Goal: Download file/media

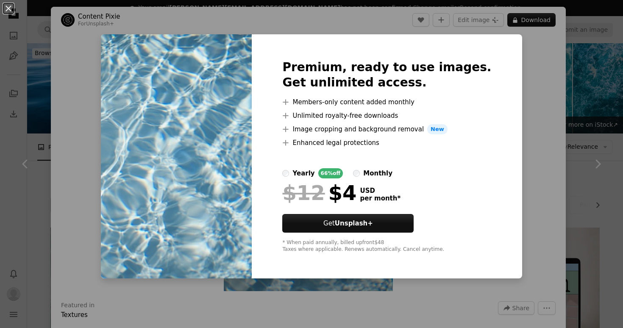
scroll to position [220, 0]
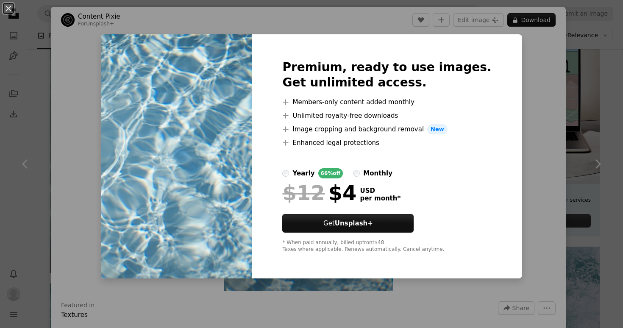
click at [522, 81] on div "An X shape Premium, ready to use images. Get unlimited access. A plus sign Memb…" at bounding box center [311, 164] width 623 height 328
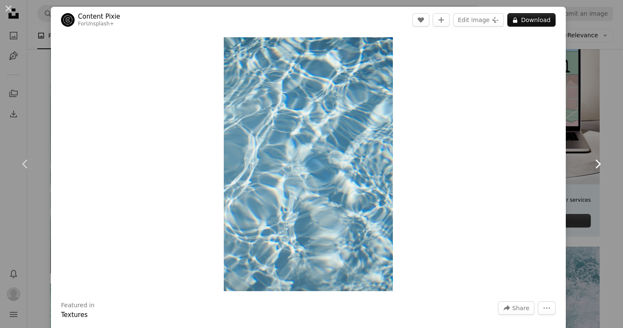
click at [589, 176] on link "Chevron right" at bounding box center [598, 163] width 51 height 81
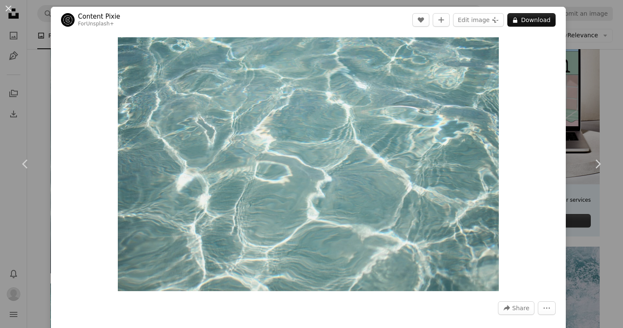
click at [600, 245] on div "An X shape Chevron left Chevron right Content Pixie For Unsplash+ A heart A plu…" at bounding box center [311, 164] width 623 height 328
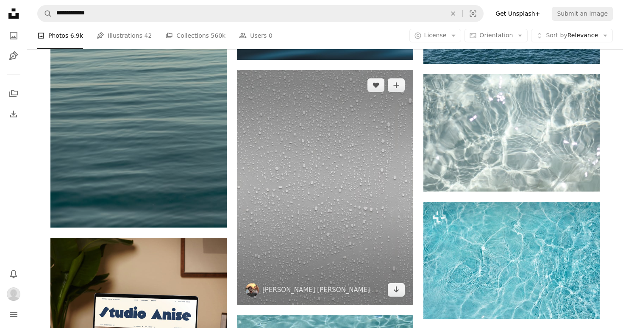
scroll to position [1896, 0]
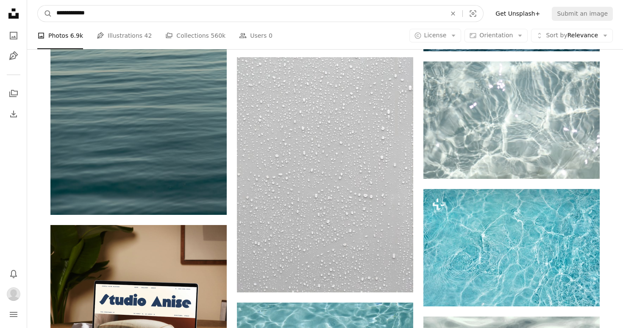
click at [79, 18] on input "**********" at bounding box center [248, 14] width 392 height 16
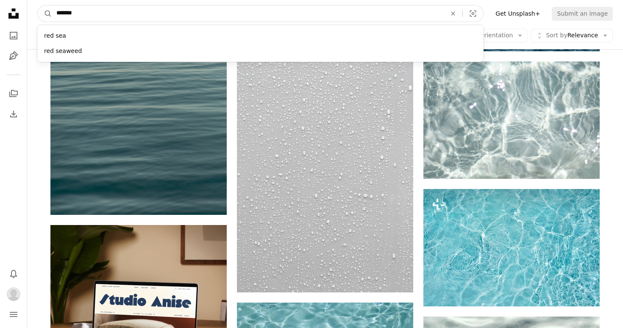
type input "*******"
click at [38, 6] on button "A magnifying glass" at bounding box center [45, 14] width 14 height 16
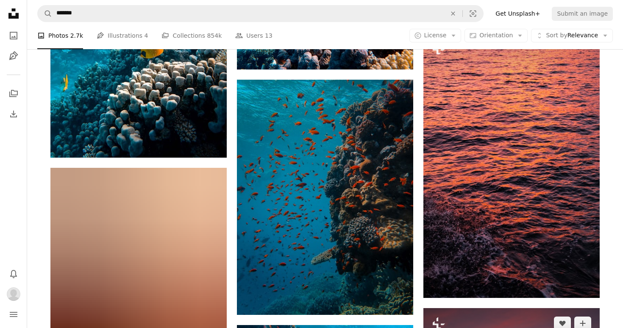
scroll to position [398, 0]
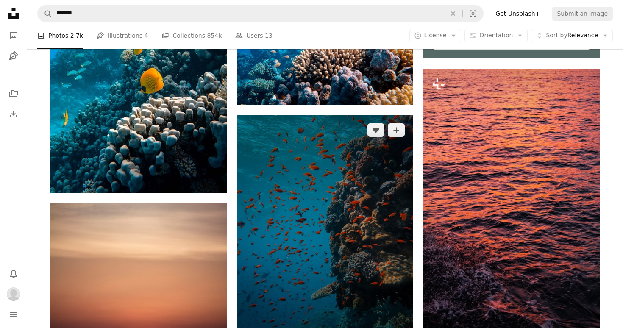
click at [341, 191] on img at bounding box center [325, 232] width 176 height 235
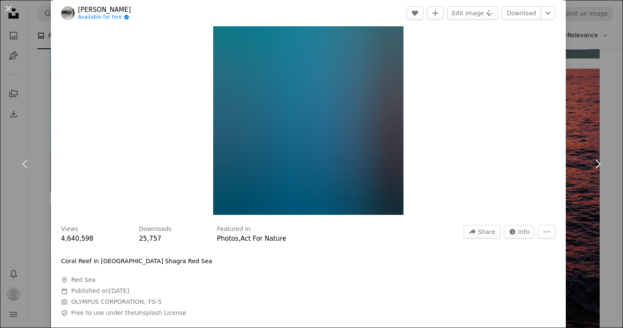
scroll to position [79, 0]
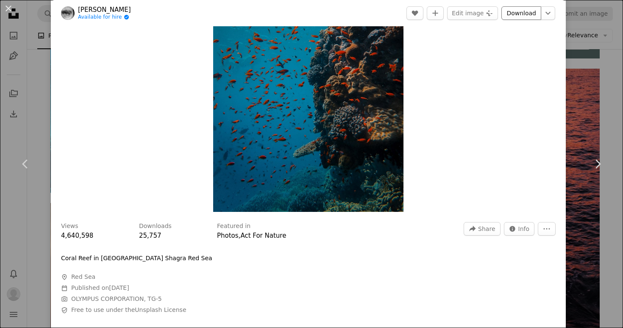
click at [518, 13] on link "Download" at bounding box center [522, 13] width 40 height 14
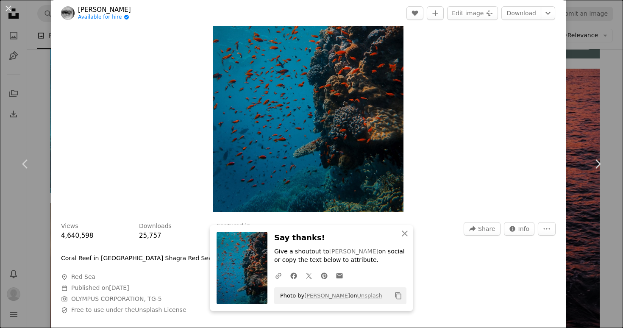
click at [591, 70] on div "An X shape Chevron left Chevron right [PERSON_NAME] Available for hire A checkm…" at bounding box center [311, 164] width 623 height 328
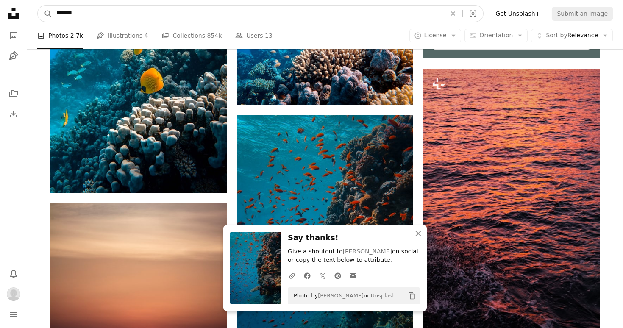
click at [75, 18] on input "*******" at bounding box center [248, 14] width 392 height 16
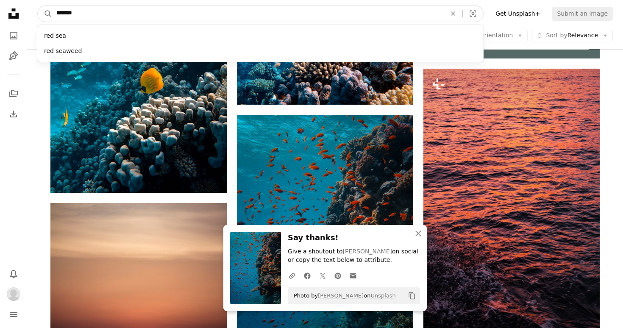
click at [75, 17] on input "*******" at bounding box center [248, 14] width 392 height 16
type input "***"
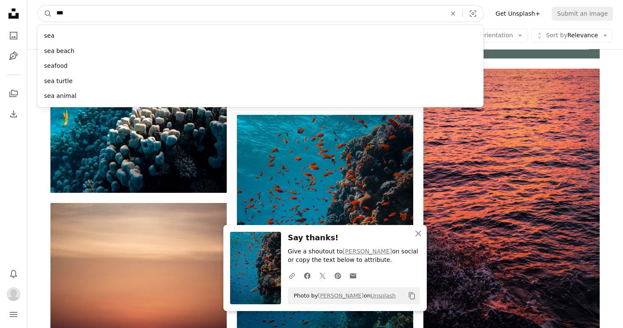
click button "A magnifying glass" at bounding box center [45, 14] width 14 height 16
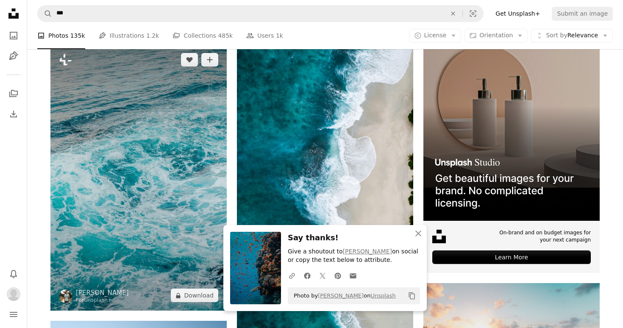
scroll to position [204, 0]
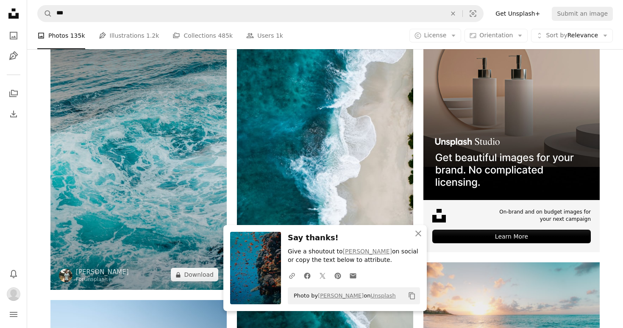
click at [164, 150] on img at bounding box center [138, 157] width 176 height 266
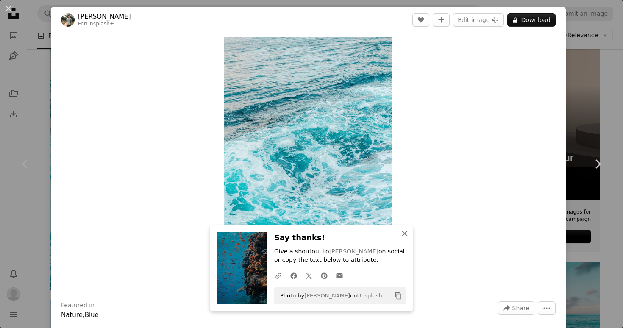
click at [403, 234] on icon "button" at bounding box center [405, 234] width 6 height 6
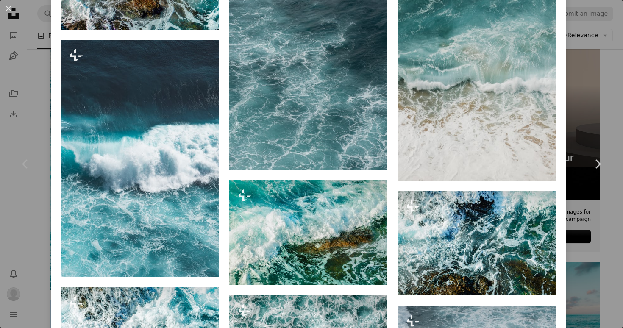
scroll to position [1213, 0]
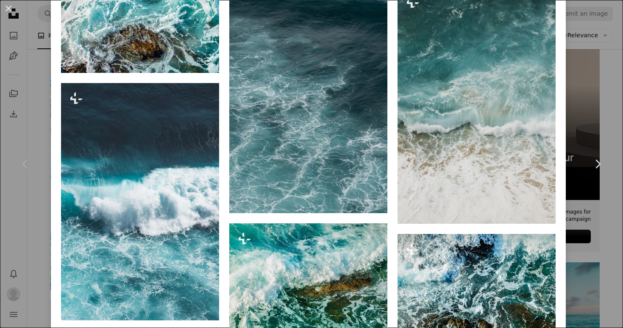
click at [612, 112] on div "An X shape Chevron left Chevron right [PERSON_NAME] For Unsplash+ A heart A plu…" at bounding box center [311, 164] width 623 height 328
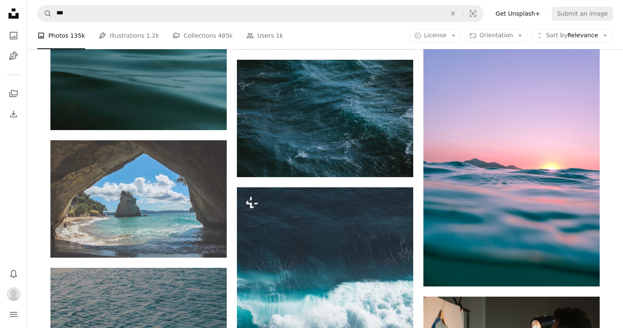
scroll to position [3212, 0]
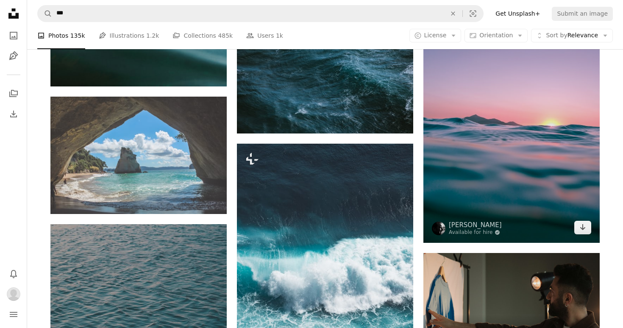
click at [526, 124] on img at bounding box center [512, 111] width 176 height 264
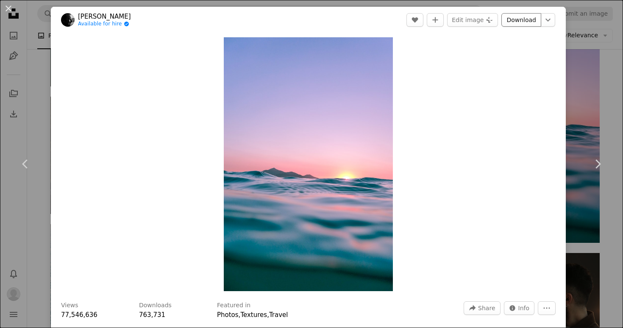
click at [520, 20] on link "Download" at bounding box center [522, 20] width 40 height 14
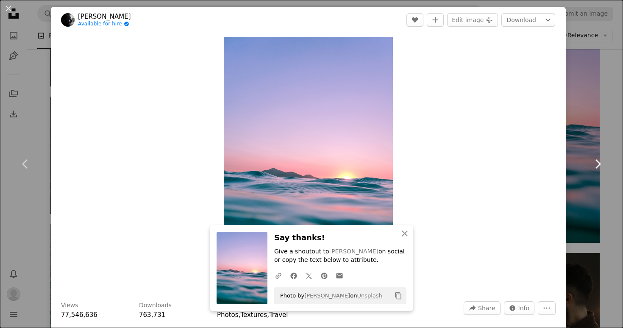
click at [612, 131] on link "Chevron right" at bounding box center [598, 163] width 51 height 81
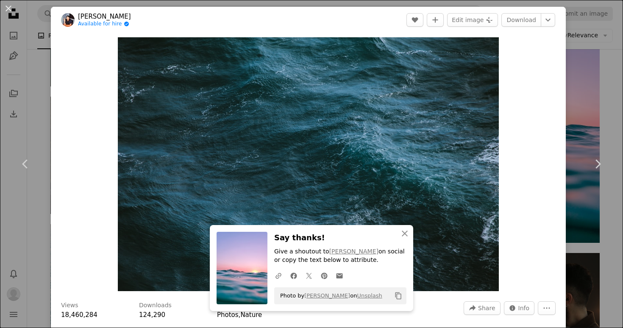
click at [620, 84] on div "An X shape Chevron left Chevron right [PERSON_NAME] Available for hire A checkm…" at bounding box center [311, 164] width 623 height 328
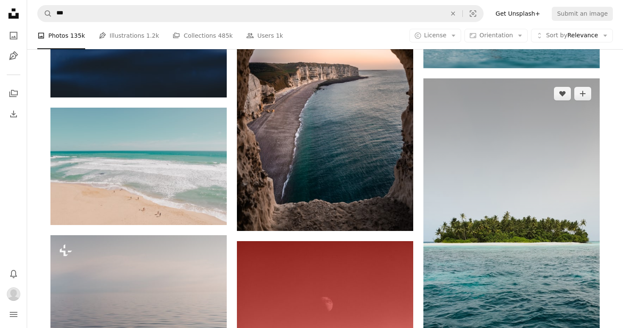
scroll to position [5939, 0]
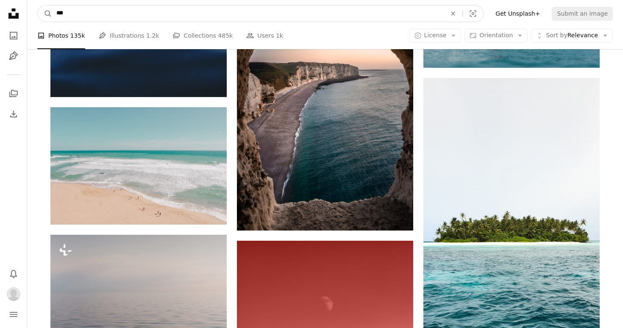
click at [181, 16] on input "***" at bounding box center [248, 14] width 392 height 16
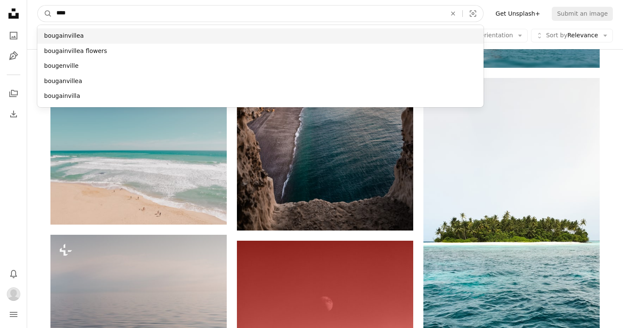
type input "****"
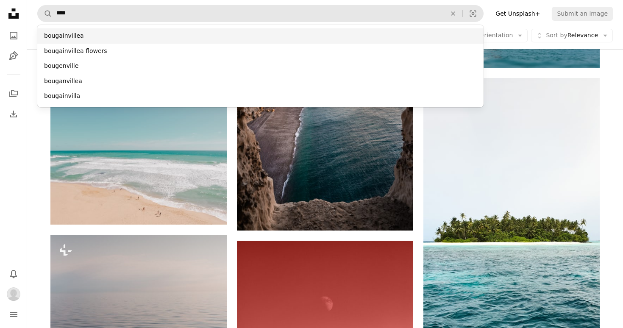
click at [101, 35] on div "bougainvillea" at bounding box center [260, 35] width 447 height 15
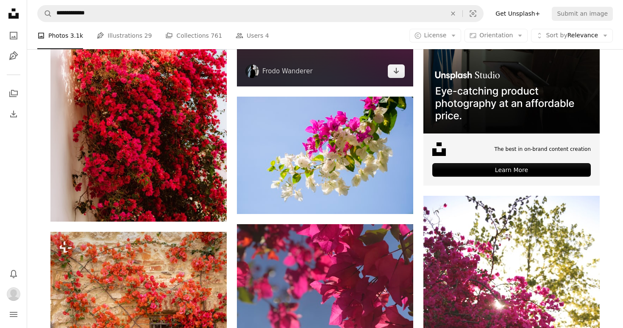
scroll to position [277, 0]
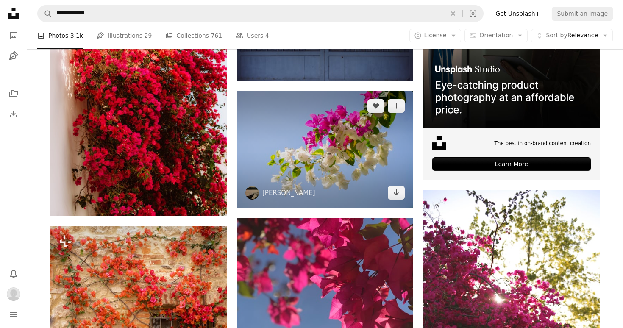
click at [330, 150] on img at bounding box center [325, 149] width 176 height 117
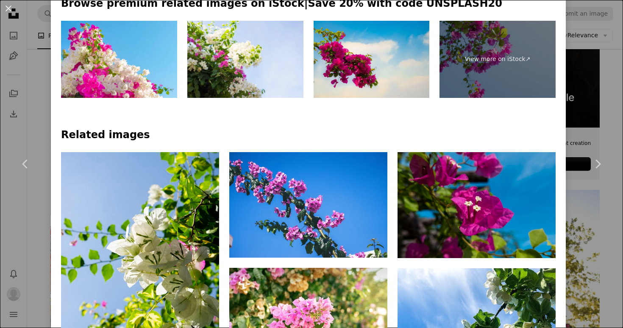
scroll to position [449, 0]
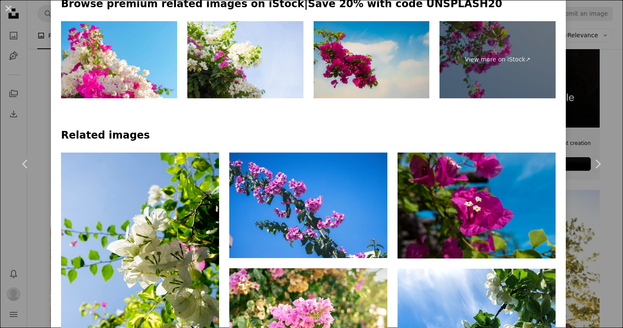
click at [401, 62] on img at bounding box center [372, 60] width 116 height 78
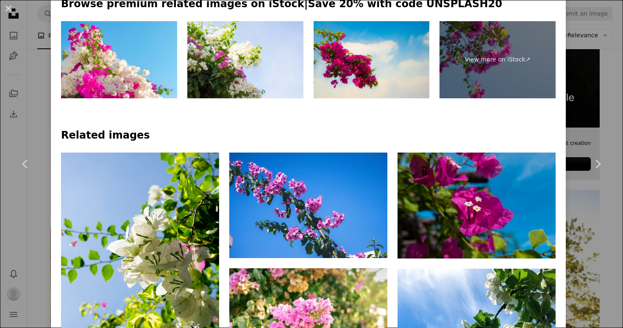
click at [591, 104] on div "An X shape Chevron left Chevron right Ilham Abitama ilhamabitama A heart A plus…" at bounding box center [311, 164] width 623 height 328
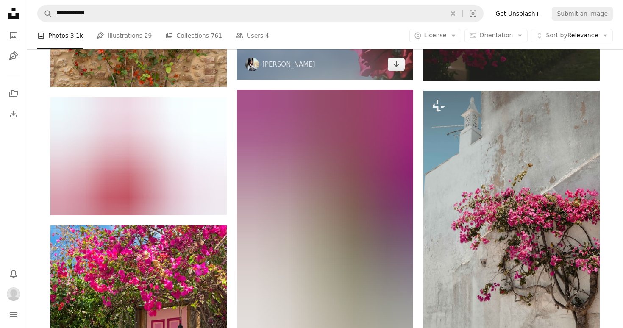
scroll to position [642, 0]
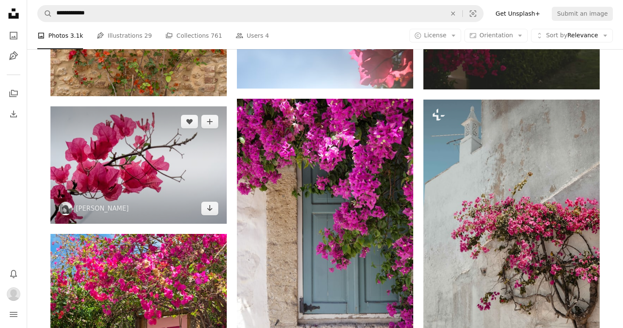
click at [128, 171] on img at bounding box center [138, 164] width 176 height 117
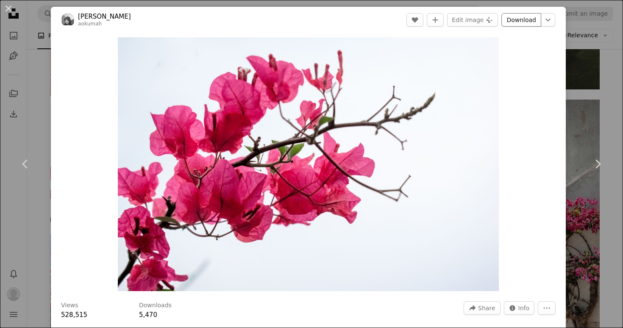
click at [531, 20] on link "Download" at bounding box center [522, 20] width 40 height 14
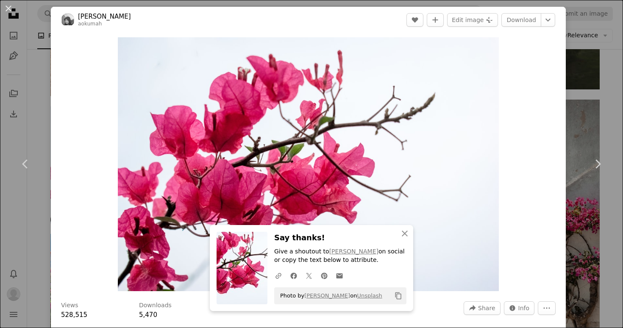
click at [603, 107] on div "An X shape Chevron left Chevron right [PERSON_NAME] aokumah A heart A plus sign…" at bounding box center [311, 164] width 623 height 328
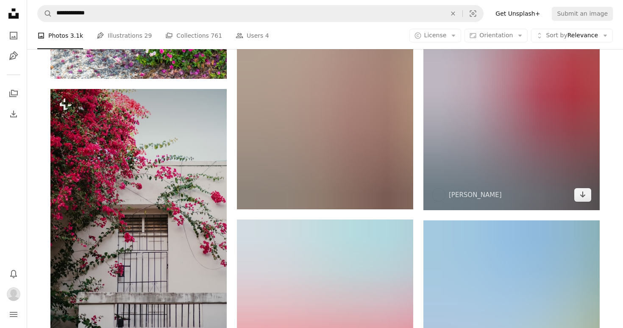
scroll to position [1069, 0]
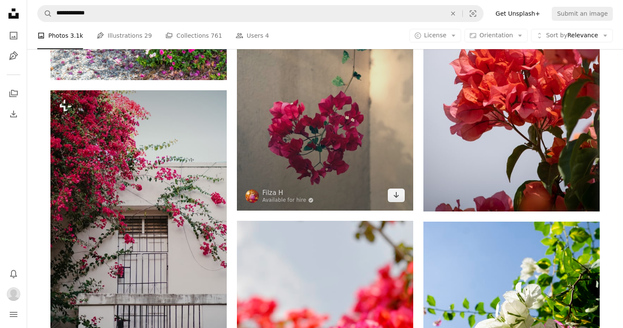
click at [349, 116] on img at bounding box center [325, 78] width 176 height 265
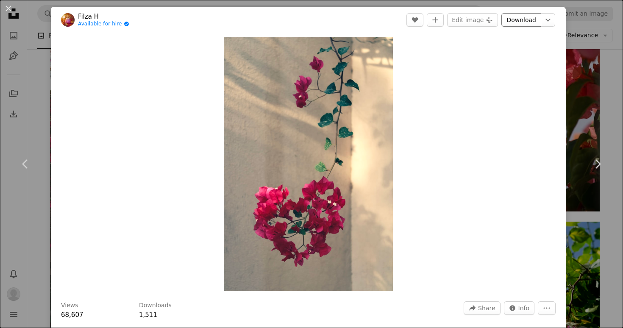
click at [524, 23] on link "Download" at bounding box center [522, 20] width 40 height 14
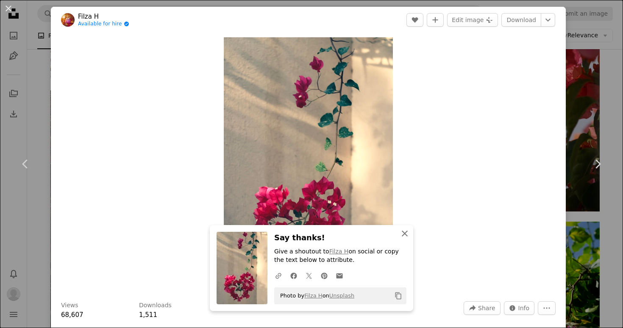
click at [405, 232] on icon "An X shape" at bounding box center [405, 234] width 10 height 10
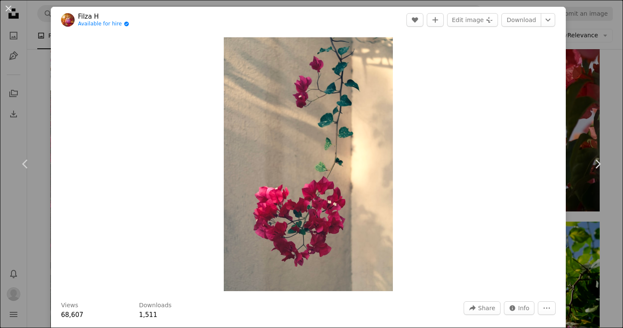
click at [604, 120] on div "An X shape Chevron left Chevron right Filza H Available for hire A checkmark in…" at bounding box center [311, 164] width 623 height 328
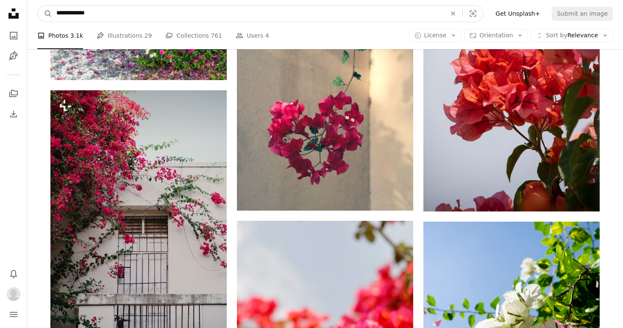
click at [137, 15] on input "**********" at bounding box center [248, 14] width 392 height 16
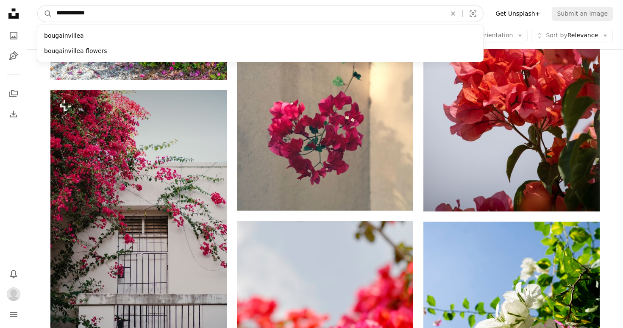
click at [137, 15] on input "**********" at bounding box center [248, 14] width 392 height 16
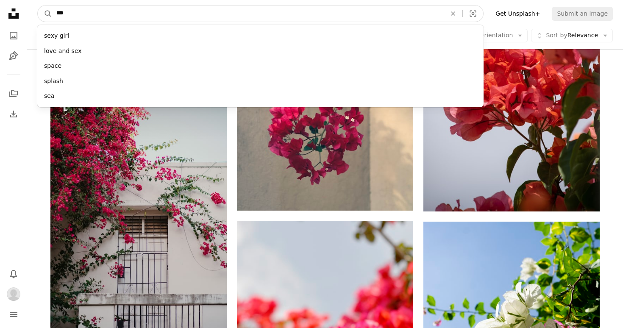
type input "***"
click at [38, 6] on button "A magnifying glass" at bounding box center [45, 14] width 14 height 16
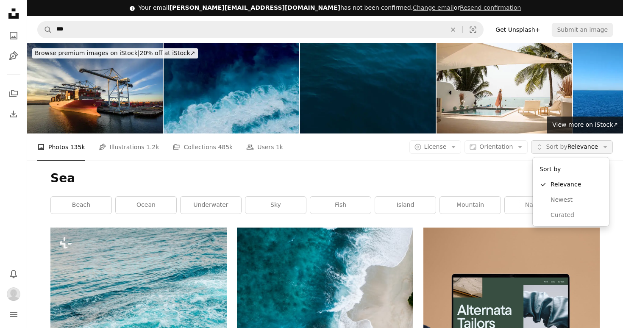
click at [582, 142] on button "Unfold Sort by Relevance Arrow down" at bounding box center [572, 147] width 82 height 14
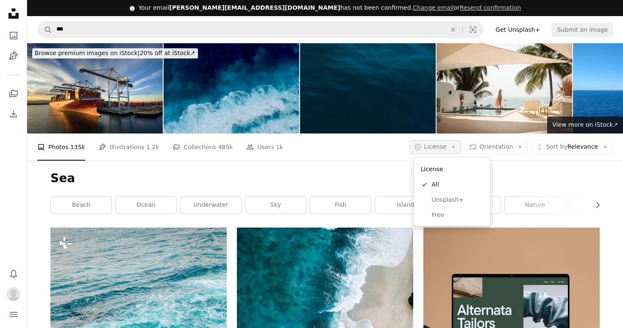
click at [442, 142] on button "A copyright icon © License Arrow down" at bounding box center [436, 147] width 52 height 14
click at [456, 213] on span "Free" at bounding box center [458, 215] width 52 height 8
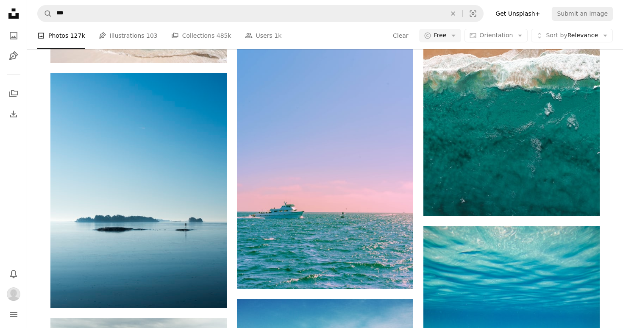
scroll to position [11574, 0]
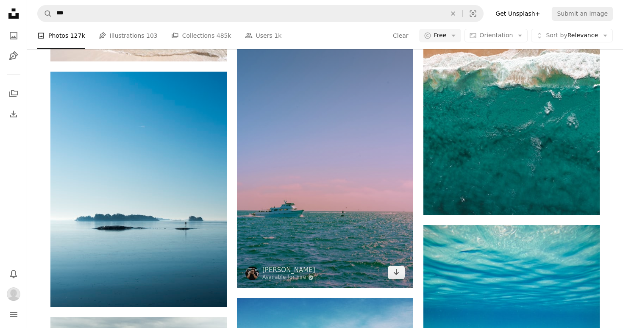
click at [341, 162] on img at bounding box center [325, 155] width 176 height 265
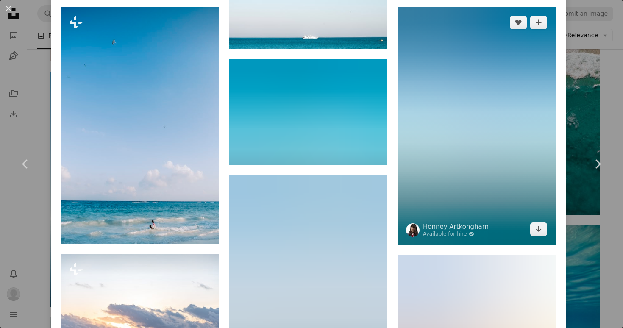
scroll to position [732, 0]
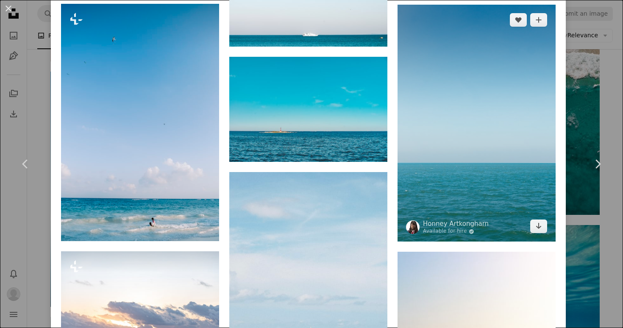
click at [524, 56] on img at bounding box center [477, 124] width 158 height 238
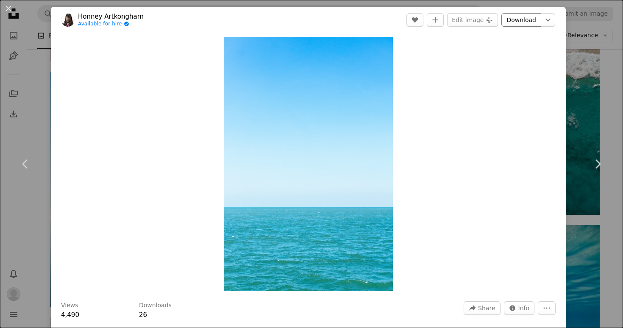
click at [538, 18] on link "Download" at bounding box center [522, 20] width 40 height 14
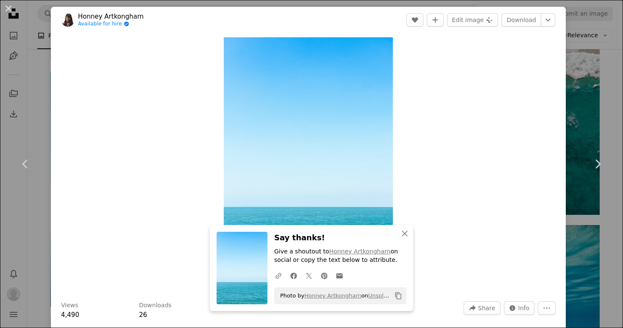
click at [552, 131] on div "Zoom in" at bounding box center [308, 164] width 515 height 263
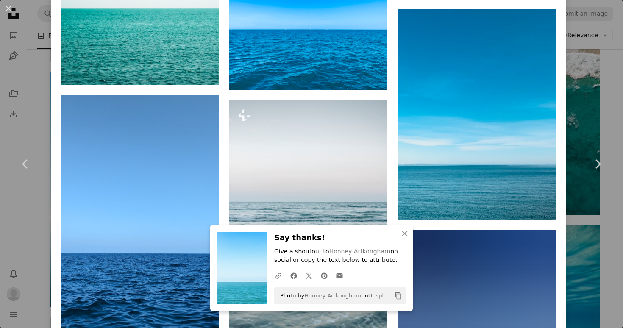
scroll to position [2098, 0]
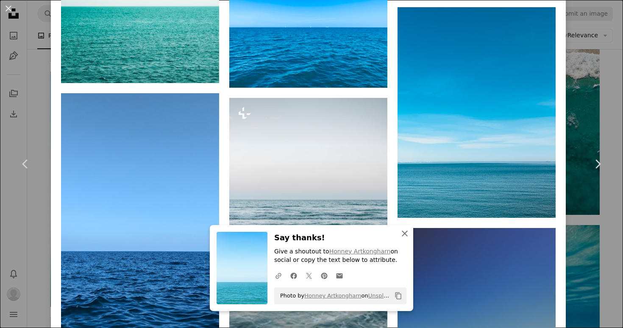
click at [410, 235] on icon "An X shape" at bounding box center [405, 234] width 10 height 10
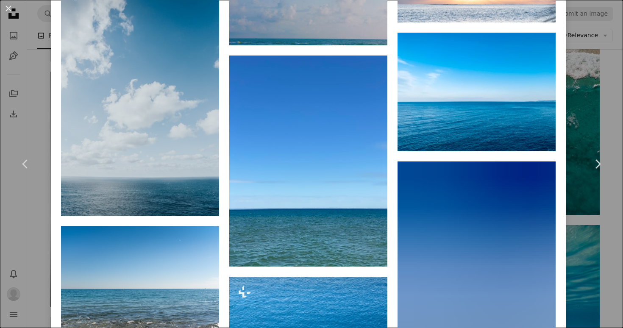
scroll to position [3116, 0]
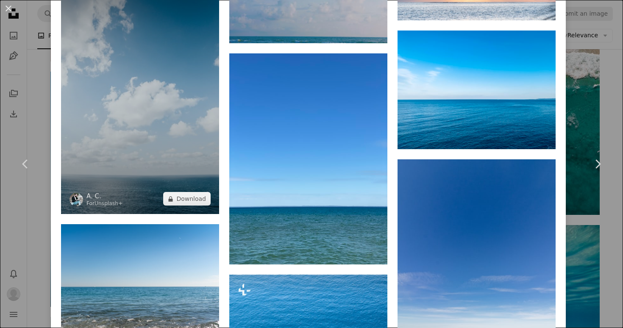
click at [102, 160] on img at bounding box center [140, 96] width 158 height 238
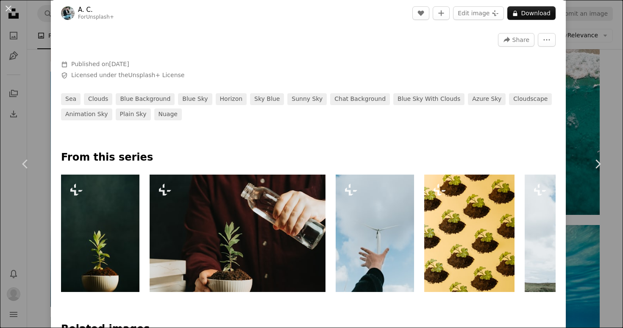
scroll to position [358, 0]
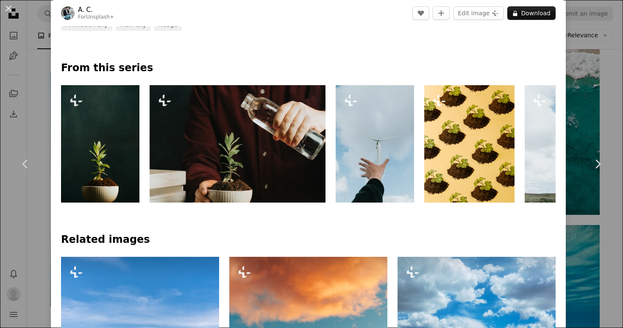
click at [607, 114] on div "An X shape Chevron left Chevron right A. C. For Unsplash+ A heart A plus sign E…" at bounding box center [311, 164] width 623 height 328
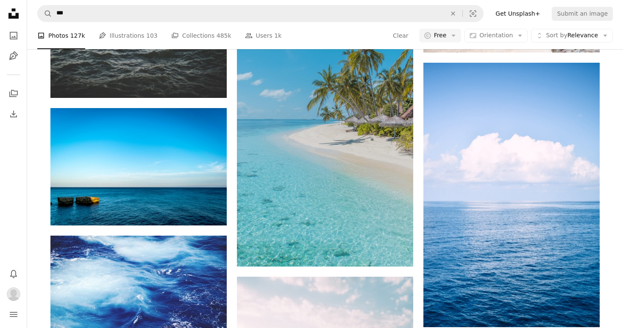
scroll to position [13089, 0]
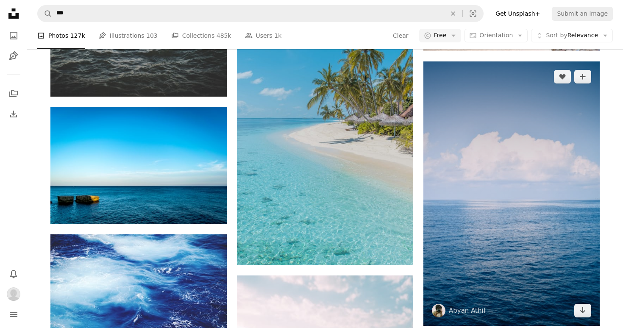
click at [522, 141] on img at bounding box center [512, 194] width 176 height 265
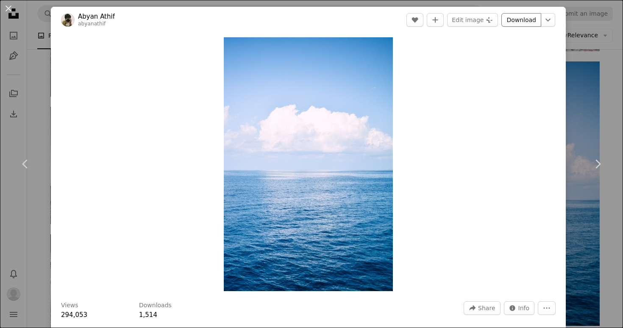
click at [517, 19] on link "Download" at bounding box center [522, 20] width 40 height 14
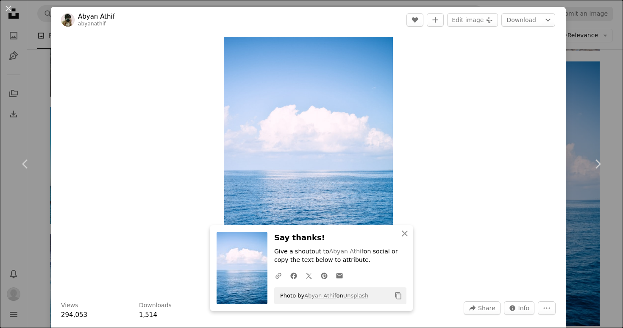
click at [583, 65] on div "An X shape Chevron left Chevron right Abyan Athif abyanathif A heart A plus sig…" at bounding box center [311, 164] width 623 height 328
click at [148, 13] on input "***" at bounding box center [248, 14] width 392 height 16
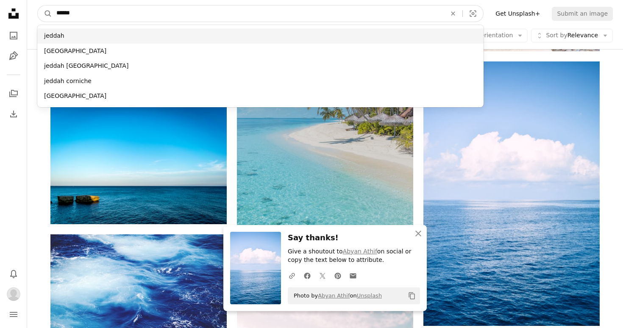
type input "******"
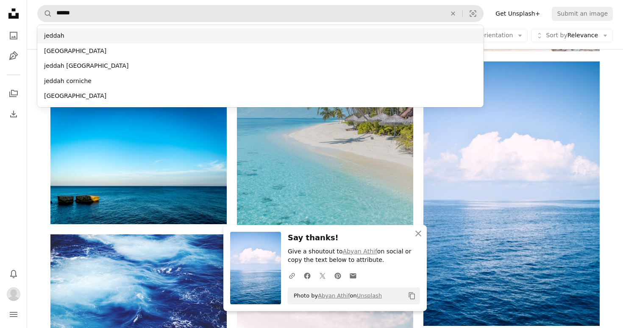
click at [87, 30] on div "jeddah" at bounding box center [260, 35] width 447 height 15
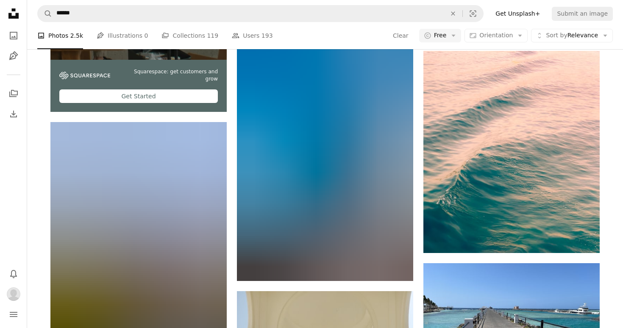
scroll to position [1913, 0]
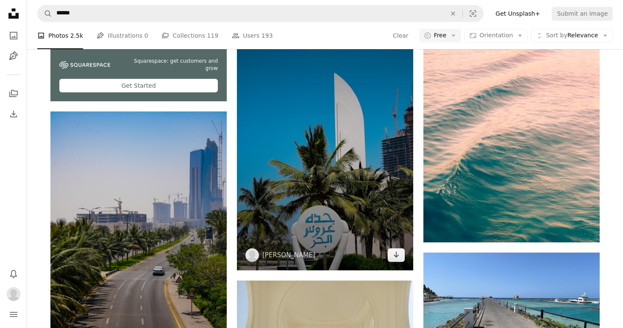
click at [365, 147] on img at bounding box center [325, 145] width 176 height 251
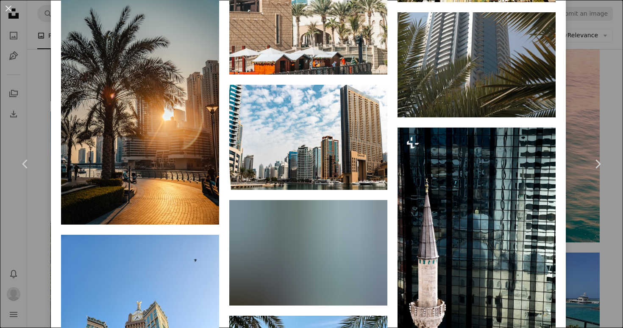
scroll to position [2337, 0]
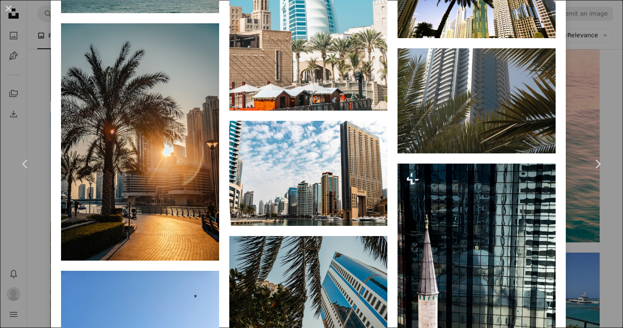
click at [614, 117] on div "An X shape Chevron left Chevron right Rikaz Basyouni rikaz11 A heart A plus sig…" at bounding box center [311, 164] width 623 height 328
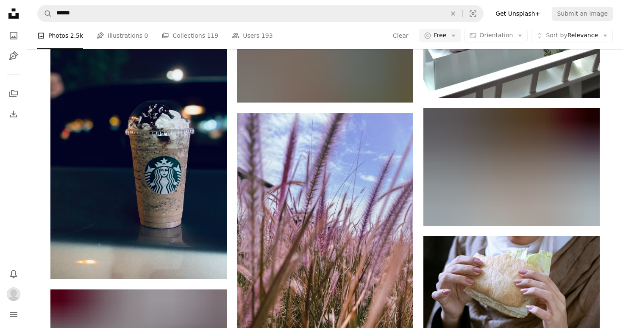
scroll to position [5963, 0]
